Goal: Task Accomplishment & Management: Complete application form

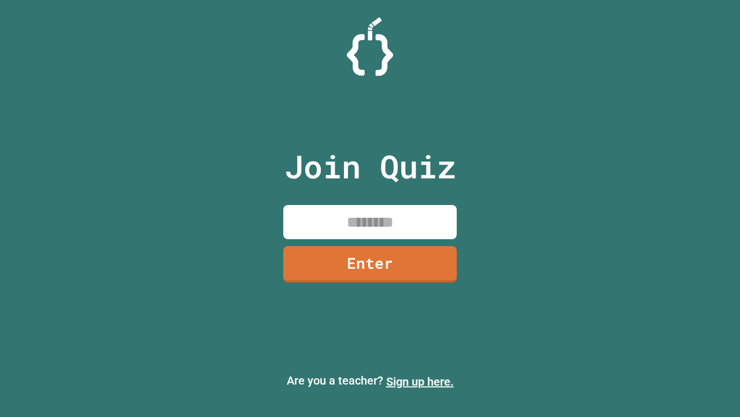
click at [420, 381] on link "Sign up here." at bounding box center [420, 381] width 68 height 14
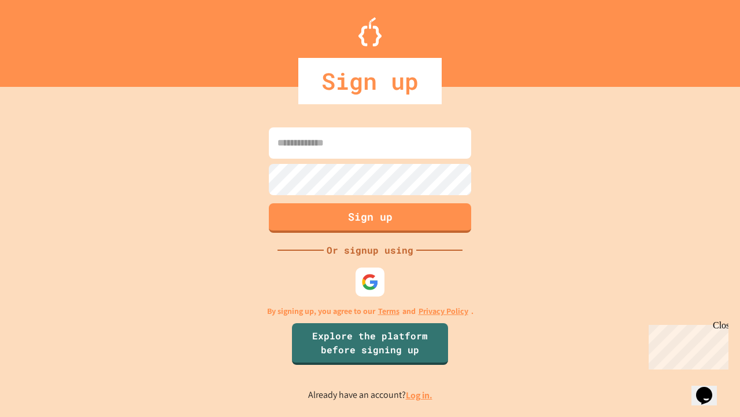
click at [420, 395] on link "Log in." at bounding box center [419, 395] width 27 height 12
